Goal: Transaction & Acquisition: Register for event/course

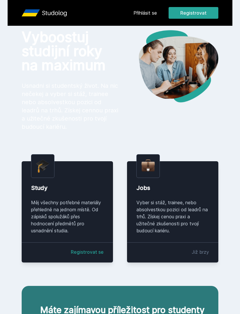
scroll to position [14, 0]
click at [157, 11] on link "Přihlásit se" at bounding box center [144, 12] width 23 height 7
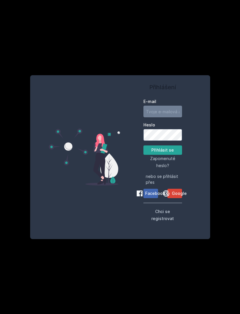
click at [166, 115] on input "E-mail" at bounding box center [162, 112] width 39 height 12
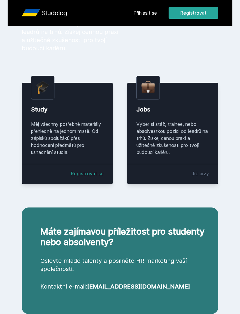
scroll to position [93, 0]
click at [35, 126] on div "Měj všechny potřebné materiály přehledně na jednom místě. Od zápisků spolužáků …" at bounding box center [67, 138] width 73 height 35
click at [44, 122] on div "Měj všechny potřebné materiály přehledně na jednom místě. Od zápisků spolužáků …" at bounding box center [67, 138] width 73 height 35
click at [82, 174] on link "Registrovat se" at bounding box center [87, 173] width 33 height 7
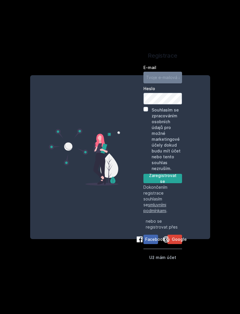
click at [169, 83] on input "E-mail" at bounding box center [162, 78] width 39 height 12
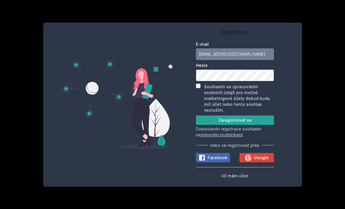
type input "[EMAIL_ADDRESS][DOMAIN_NAME]"
click at [240, 68] on label "Heslo" at bounding box center [235, 65] width 78 height 6
click at [240, 125] on button "Zaregistrovat se" at bounding box center [235, 119] width 78 height 9
click at [198, 99] on div "Souhlasím se zpracováním osobních údajů pro možné marketingové účely dokud budu…" at bounding box center [235, 98] width 78 height 30
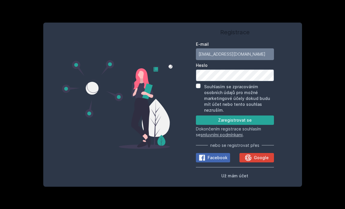
click at [200, 88] on input "Souhlasím se zpracováním osobních údajů pro možné marketingové účely dokud budu…" at bounding box center [198, 85] width 5 height 5
checkbox input "true"
click at [240, 125] on button "Zaregistrovat se" at bounding box center [235, 119] width 78 height 9
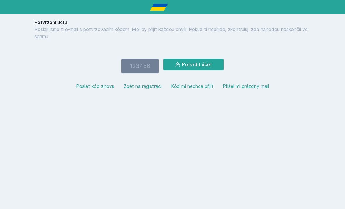
click at [142, 73] on input "number" at bounding box center [139, 65] width 37 height 15
type input "598348"
click at [206, 64] on button "Potvrdit účet" at bounding box center [193, 64] width 60 height 12
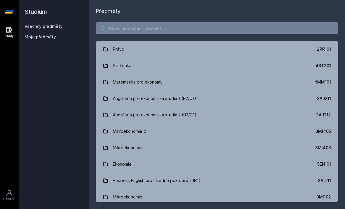
click at [156, 27] on input "search" at bounding box center [217, 28] width 242 height 12
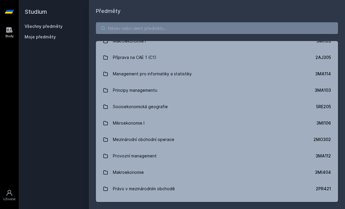
scroll to position [667, 0]
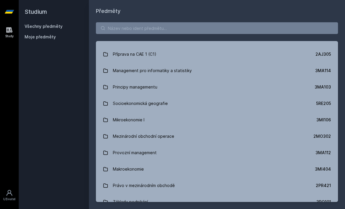
click at [167, 106] on link "Socioekonomická geografie 5RE205" at bounding box center [217, 103] width 242 height 16
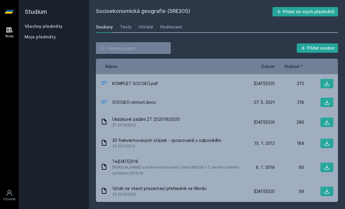
click at [149, 29] on div "Učitelé" at bounding box center [146, 27] width 15 height 6
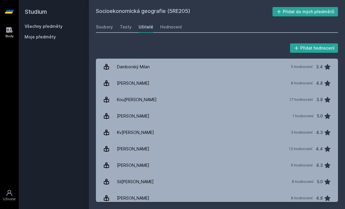
scroll to position [19, 0]
click at [122, 94] on div "Kou[PERSON_NAME]" at bounding box center [137, 100] width 40 height 12
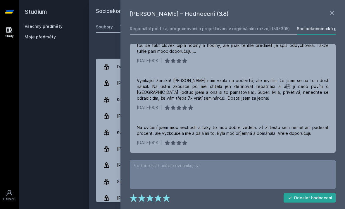
scroll to position [681, 0]
click at [240, 9] on icon at bounding box center [332, 12] width 7 height 7
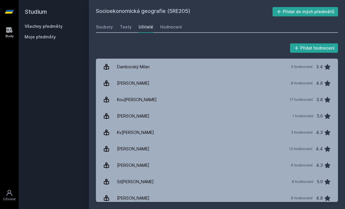
click at [146, 159] on div "[PERSON_NAME]" at bounding box center [133, 165] width 32 height 12
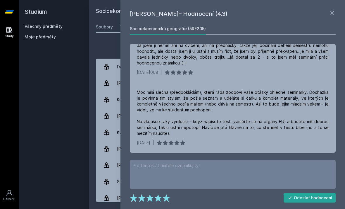
scroll to position [196, 0]
click at [240, 16] on icon at bounding box center [332, 12] width 7 height 7
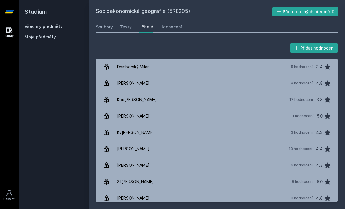
click at [240, 21] on div "Soubory Testy Učitelé Hodnocení" at bounding box center [217, 27] width 242 height 12
click at [136, 175] on div "Sil[PERSON_NAME]" at bounding box center [135, 181] width 37 height 12
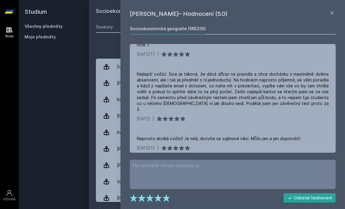
scroll to position [196, 0]
click at [240, 16] on icon at bounding box center [332, 12] width 7 height 7
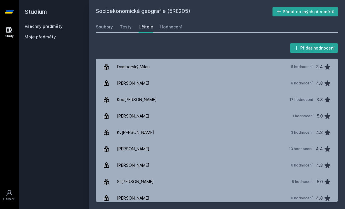
click at [111, 26] on div "Soubory" at bounding box center [104, 27] width 17 height 6
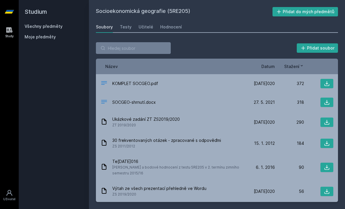
click at [168, 23] on link "Hodnocení" at bounding box center [171, 27] width 22 height 12
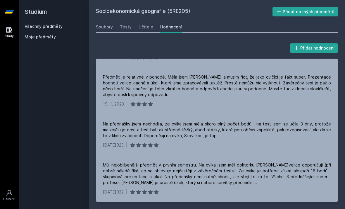
scroll to position [53, 0]
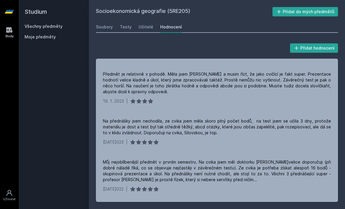
click at [240, 86] on div "Předmět je relativně v pohodě. Měla jsem [PERSON_NAME] a musim říct, že jako cv…" at bounding box center [217, 82] width 228 height 23
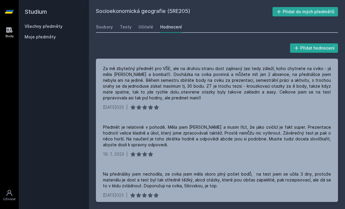
scroll to position [0, 0]
click at [118, 16] on div "Socioekonomická geografie (5RE205) Přidat do mých předmětů [GEOGRAPHIC_DATA] Te…" at bounding box center [217, 104] width 242 height 195
click at [109, 27] on div "Soubory" at bounding box center [104, 27] width 17 height 6
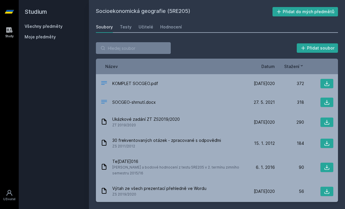
click at [202, 117] on div "Ukázkové zadání ZT ZS2019/2020 ZT 2019/2020" at bounding box center [173, 122] width 145 height 12
click at [240, 127] on div "Ukázkové zadání ZT ZS2019/2020 ZT 2019/2020 [DATE] 20 [DATE]020 290" at bounding box center [217, 121] width 242 height 21
click at [240, 118] on button at bounding box center [327, 121] width 13 height 9
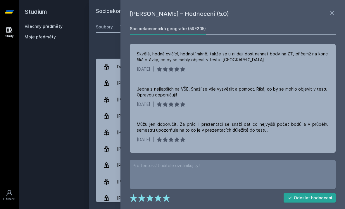
click at [335, 13] on icon at bounding box center [332, 12] width 7 height 7
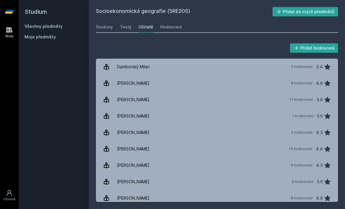
click at [336, 15] on button "Přidat do mých předmětů" at bounding box center [306, 11] width 66 height 9
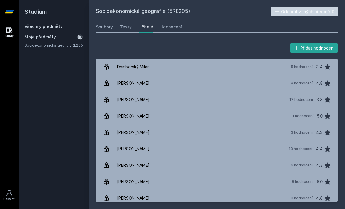
click at [34, 28] on link "Všechny předměty" at bounding box center [44, 26] width 38 height 5
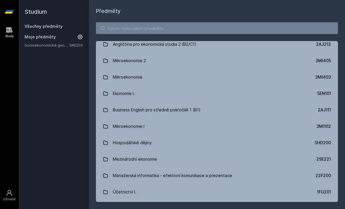
scroll to position [71, 0]
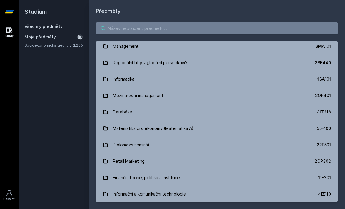
click at [188, 32] on input "search" at bounding box center [217, 28] width 242 height 12
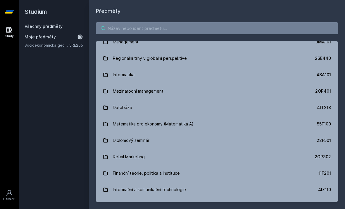
click at [194, 23] on input "search" at bounding box center [217, 28] width 242 height 12
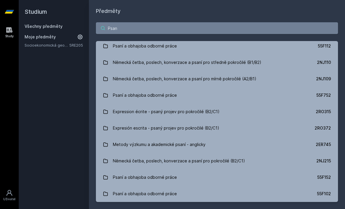
scroll to position [0, 0]
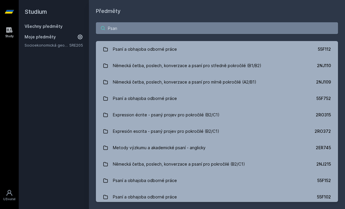
type input "Psaní"
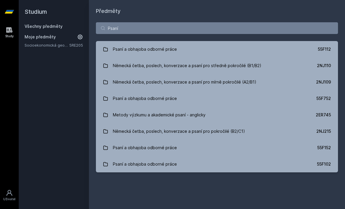
click at [304, 50] on link "Psaní a obhajoba odborné práce 55F112" at bounding box center [217, 49] width 242 height 16
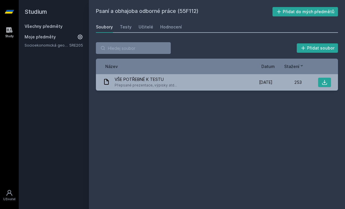
click at [144, 31] on link "Učitelé" at bounding box center [146, 27] width 15 height 12
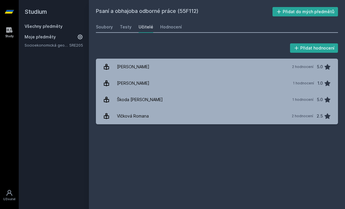
click at [175, 24] on div "Hodnocení" at bounding box center [171, 27] width 22 height 6
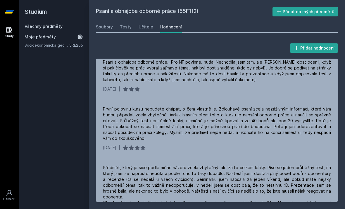
scroll to position [632, 0]
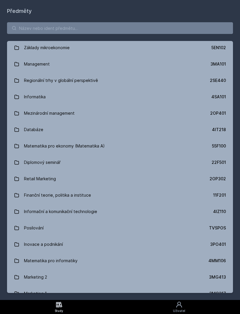
scroll to position [273, 0]
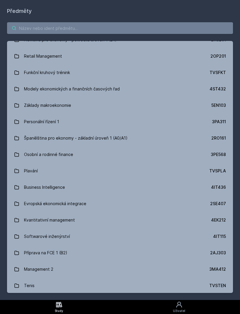
click at [37, 30] on input "search" at bounding box center [120, 28] width 226 height 12
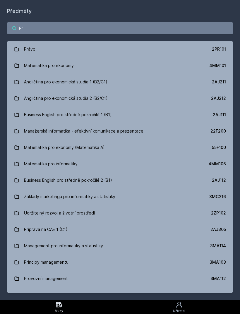
scroll to position [0, 0]
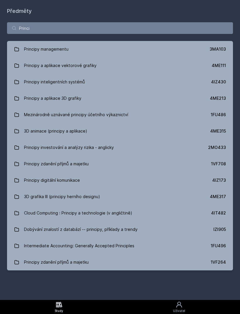
click at [238, 158] on div "Princi Principy managementu 3MA103 Principy a aplikace vektorové grafiky 4ME111…" at bounding box center [120, 146] width 240 height 262
click at [39, 27] on input "Princi" at bounding box center [120, 28] width 226 height 12
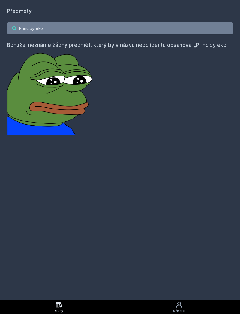
type input "Principy eko"
click at [178, 1] on div "Předměty Principy eko Bohužel neznáme žádný předmět, který by v názvu nebo iden…" at bounding box center [120, 150] width 240 height 300
